Goal: Task Accomplishment & Management: Complete application form

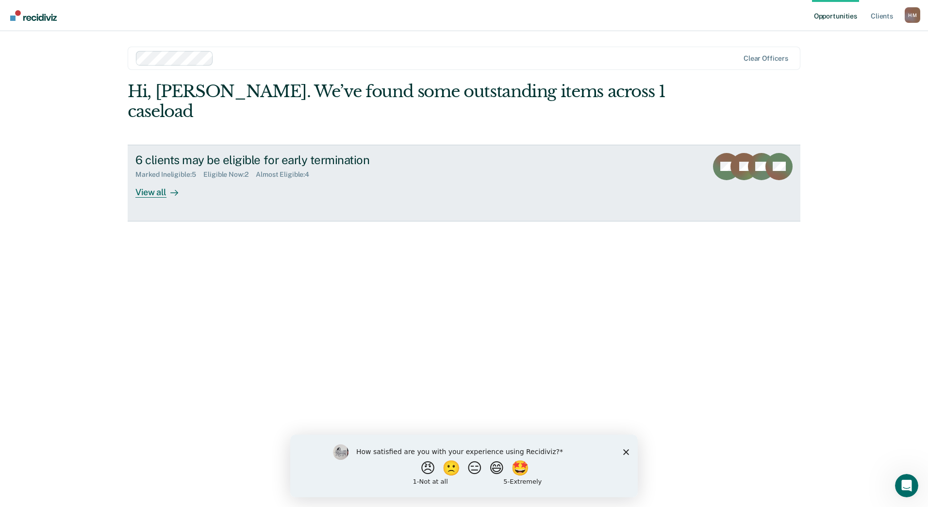
click at [165, 178] on link "6 clients may be eligible for early termination Marked Ineligible : 5 Eligible …" at bounding box center [464, 183] width 673 height 77
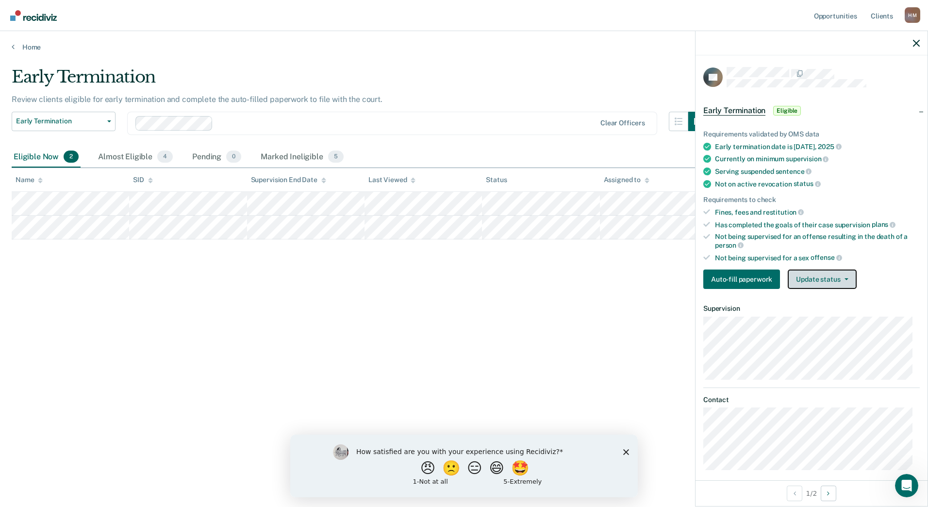
click at [809, 281] on button "Update status" at bounding box center [822, 279] width 68 height 19
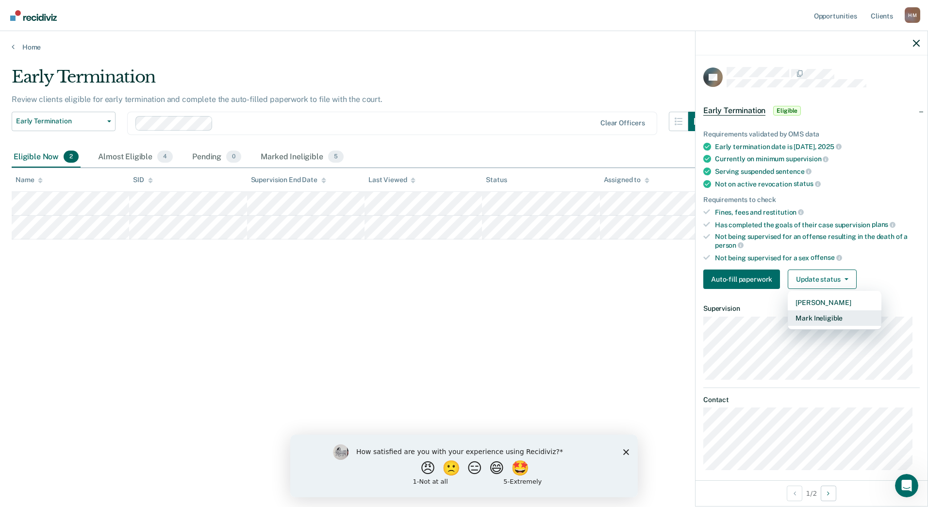
click at [815, 319] on button "Mark Ineligible" at bounding box center [835, 318] width 94 height 16
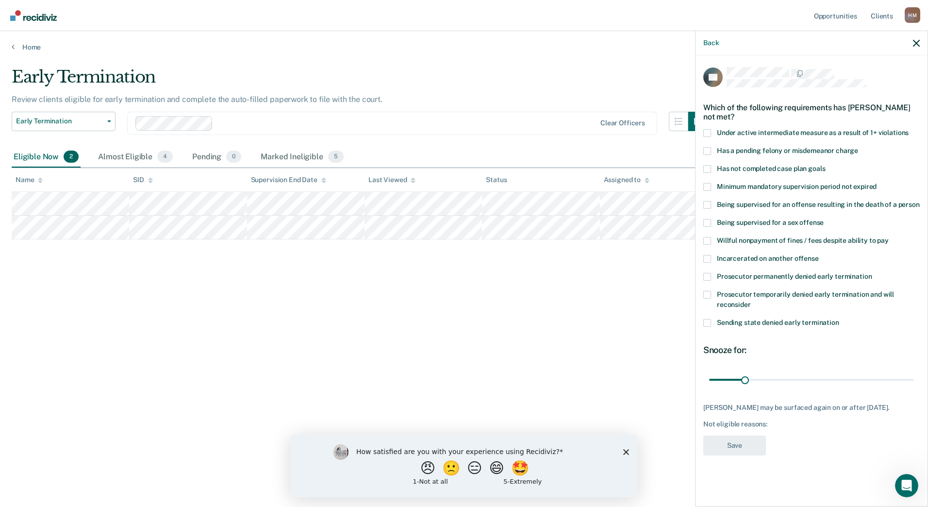
click at [712, 152] on label "Has a pending felony or misdemeanor charge" at bounding box center [812, 152] width 217 height 10
click at [859, 147] on input "Has a pending felony or misdemeanor charge" at bounding box center [859, 147] width 0 height 0
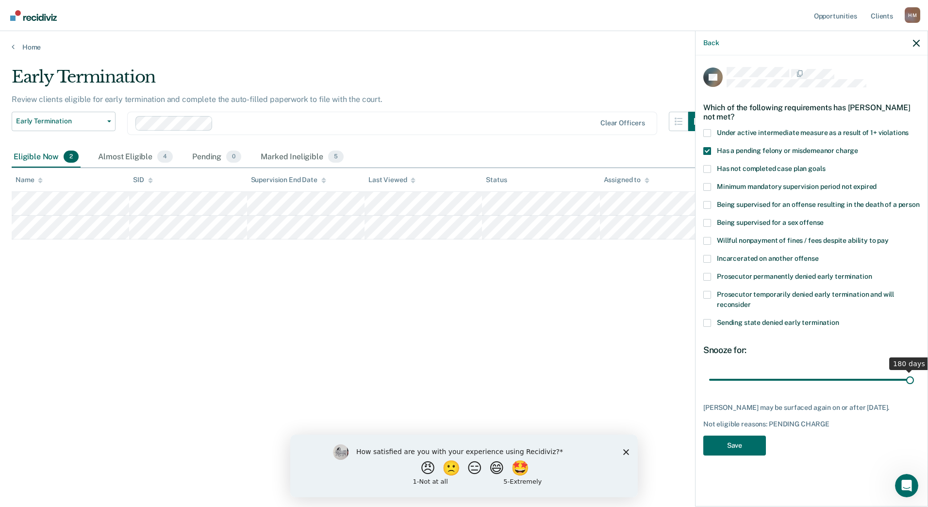
drag, startPoint x: 746, startPoint y: 382, endPoint x: 948, endPoint y: 381, distance: 201.5
type input "180"
click at [914, 381] on input "range" at bounding box center [811, 379] width 205 height 17
click at [743, 446] on button "Save" at bounding box center [735, 446] width 63 height 20
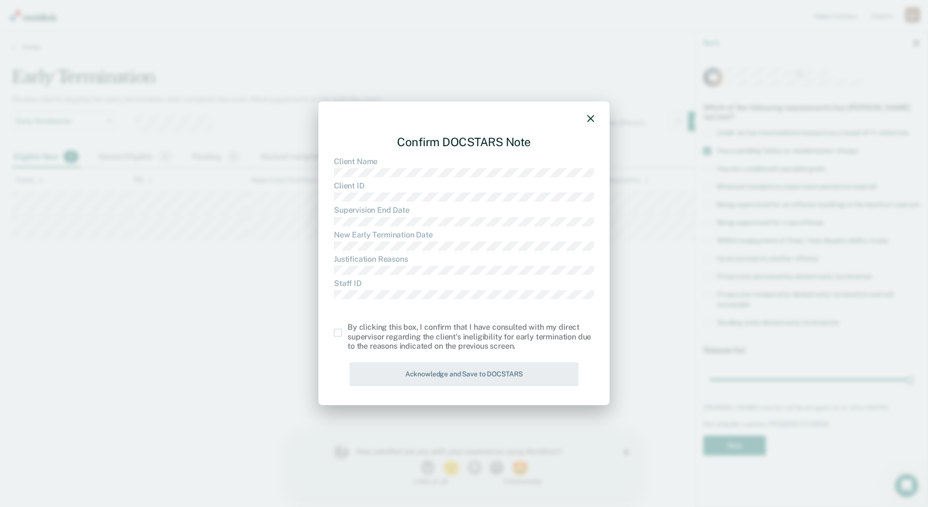
click at [337, 334] on span at bounding box center [338, 333] width 8 height 8
click at [348, 329] on input "checkbox" at bounding box center [348, 329] width 0 height 0
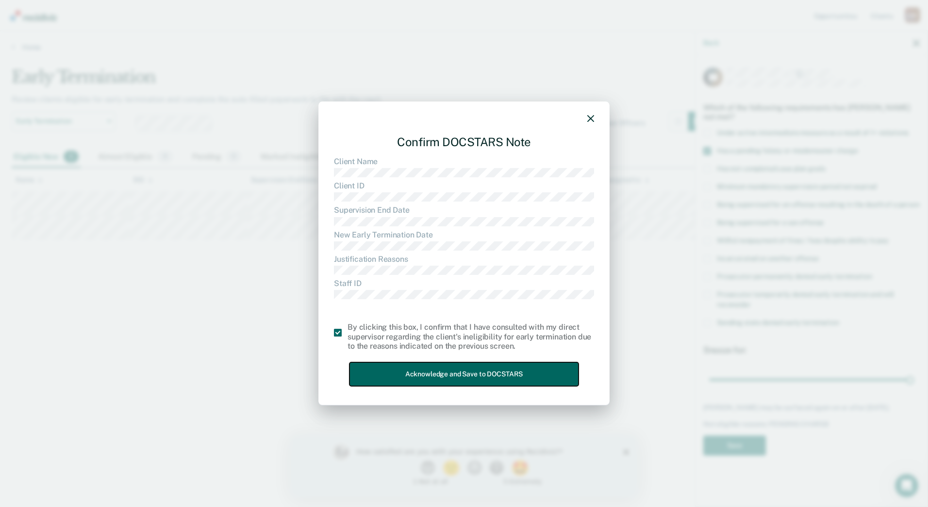
click at [403, 372] on button "Acknowledge and Save to DOCSTARS" at bounding box center [464, 374] width 229 height 24
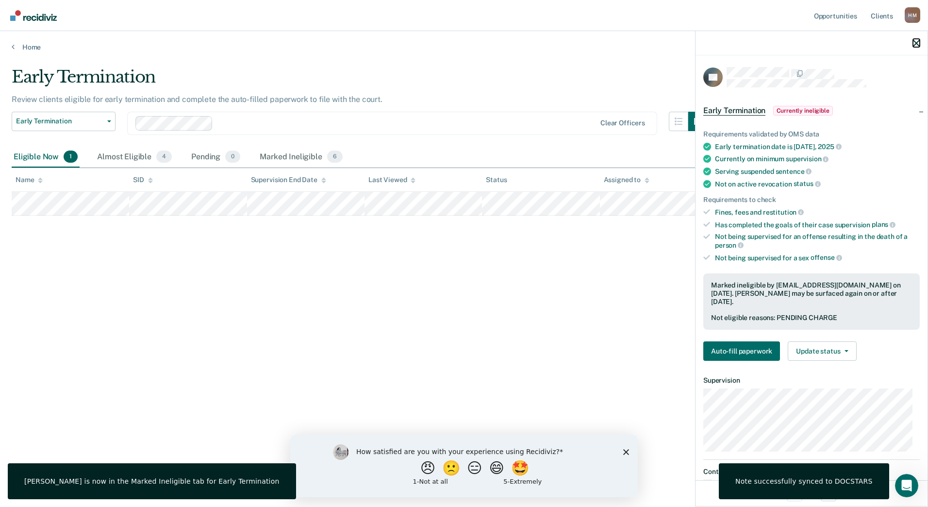
click at [918, 42] on icon "button" at bounding box center [916, 43] width 7 height 7
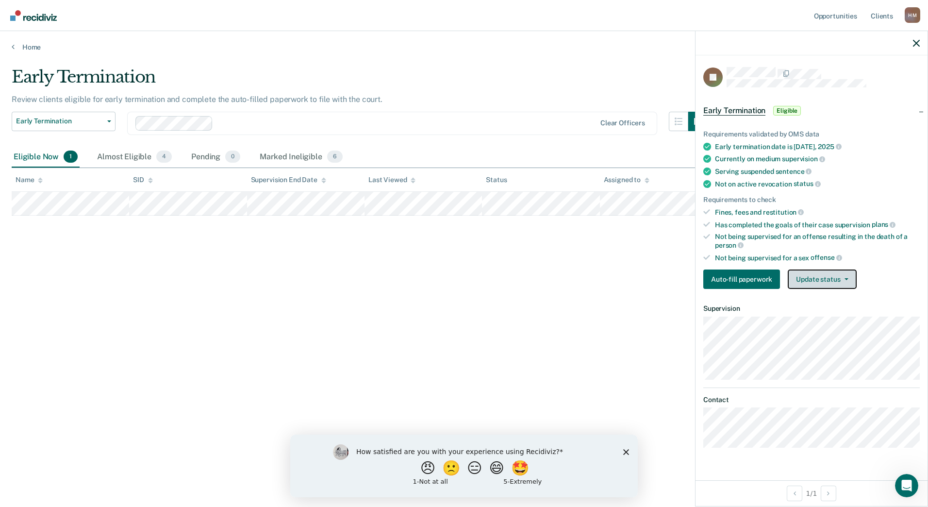
click at [826, 281] on button "Update status" at bounding box center [822, 279] width 68 height 19
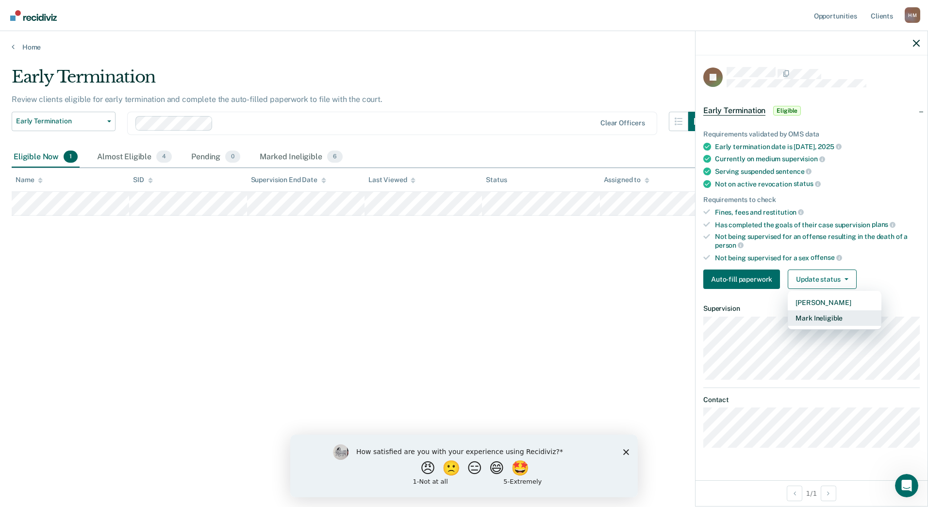
click at [831, 313] on button "Mark Ineligible" at bounding box center [835, 318] width 94 height 16
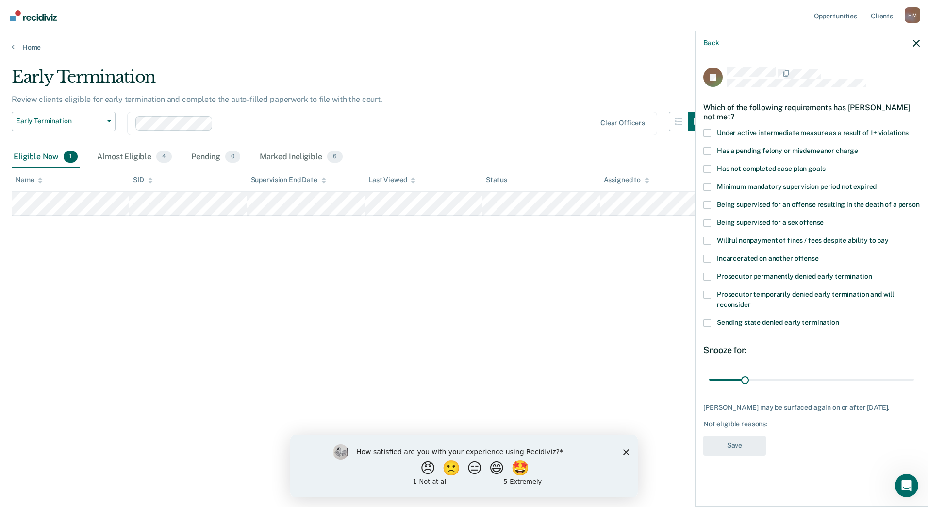
click at [706, 239] on span at bounding box center [708, 241] width 8 height 8
click at [889, 237] on input "Willful nonpayment of fines / fees despite ability to pay" at bounding box center [889, 237] width 0 height 0
click at [751, 379] on input "range" at bounding box center [811, 379] width 205 height 17
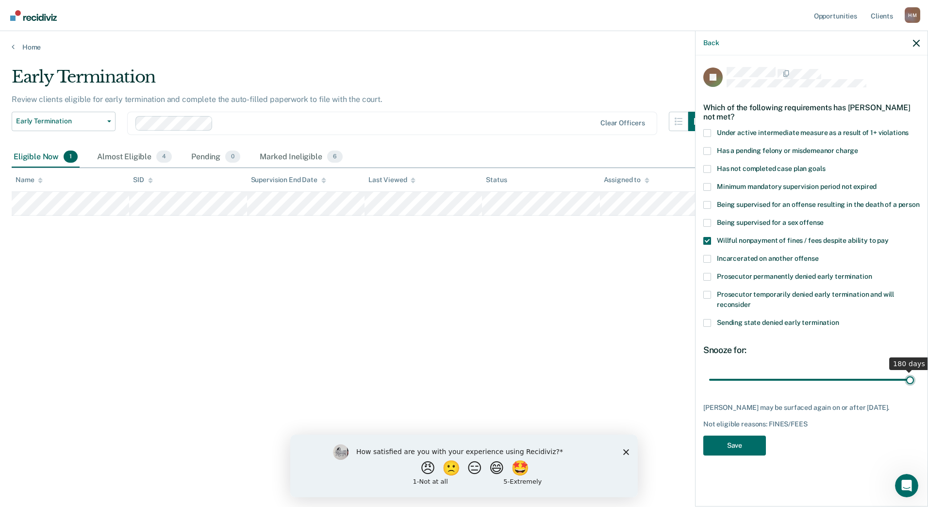
drag, startPoint x: 751, startPoint y: 379, endPoint x: 1013, endPoint y: 383, distance: 262.3
type input "180"
click at [914, 383] on input "range" at bounding box center [811, 379] width 205 height 17
click at [753, 446] on button "Save" at bounding box center [735, 446] width 63 height 20
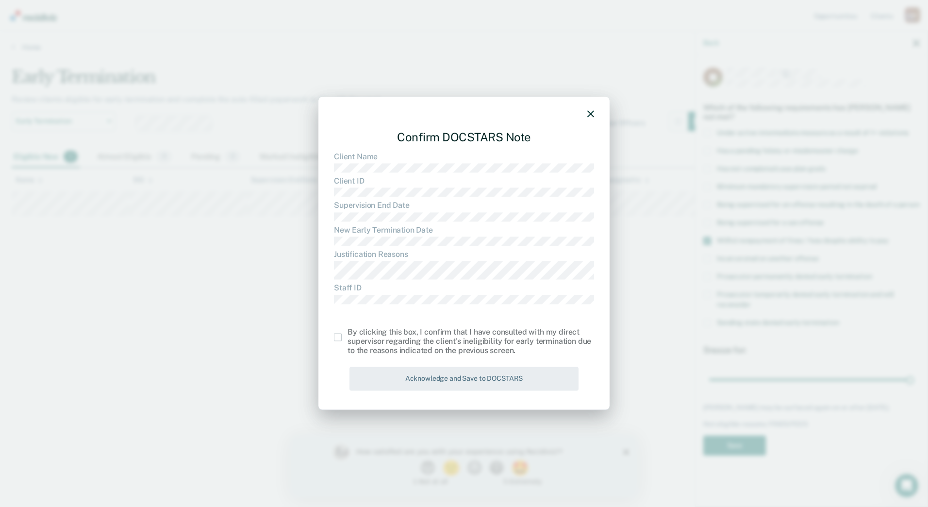
click at [340, 336] on span at bounding box center [338, 338] width 8 height 8
click at [348, 334] on input "checkbox" at bounding box center [348, 334] width 0 height 0
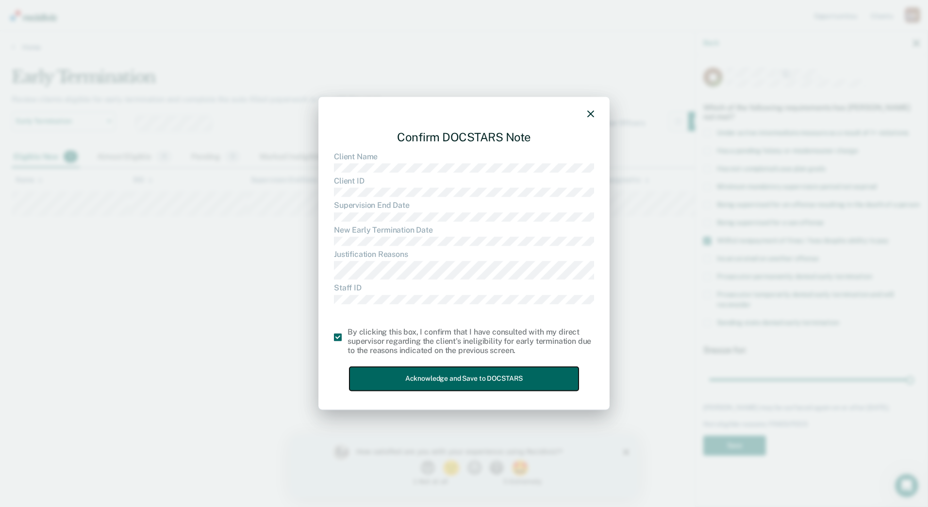
click at [393, 377] on button "Acknowledge and Save to DOCSTARS" at bounding box center [464, 379] width 229 height 24
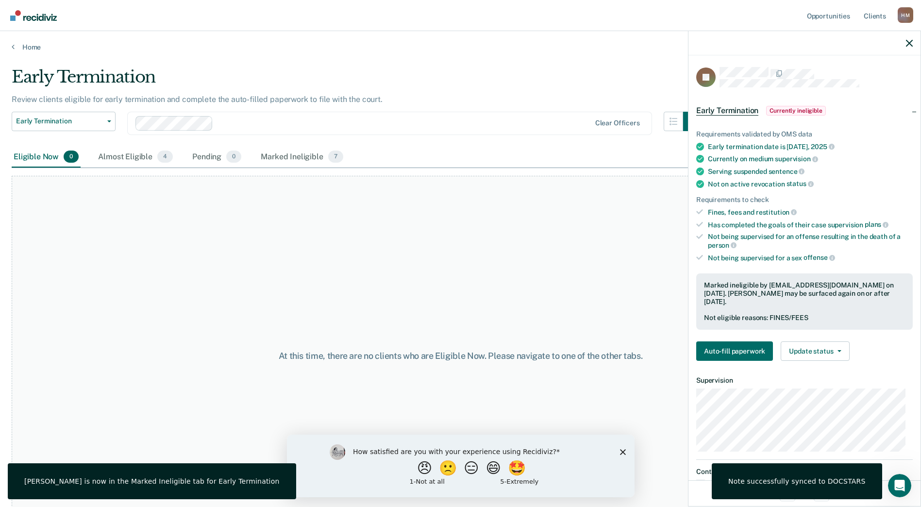
click at [913, 45] on div at bounding box center [805, 43] width 232 height 24
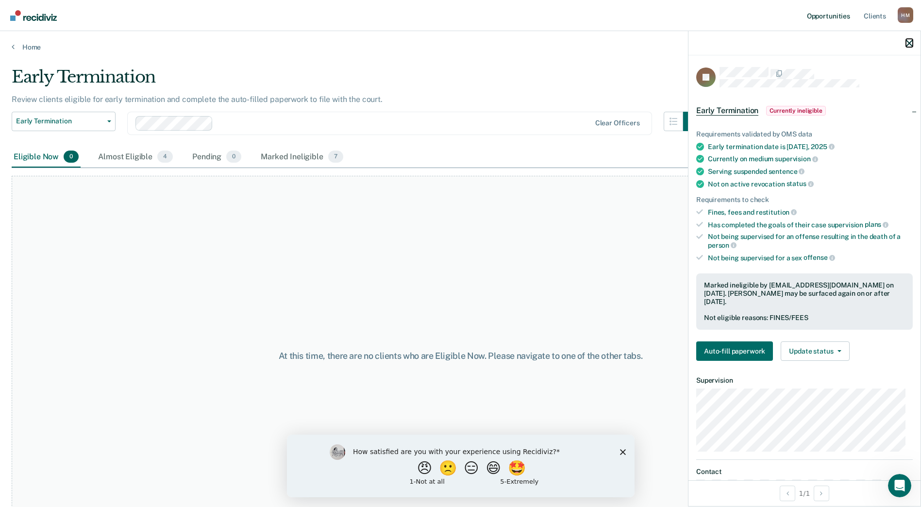
drag, startPoint x: 910, startPoint y: 41, endPoint x: 821, endPoint y: 6, distance: 95.0
click at [910, 41] on icon "button" at bounding box center [909, 43] width 7 height 7
